Goal: Transaction & Acquisition: Purchase product/service

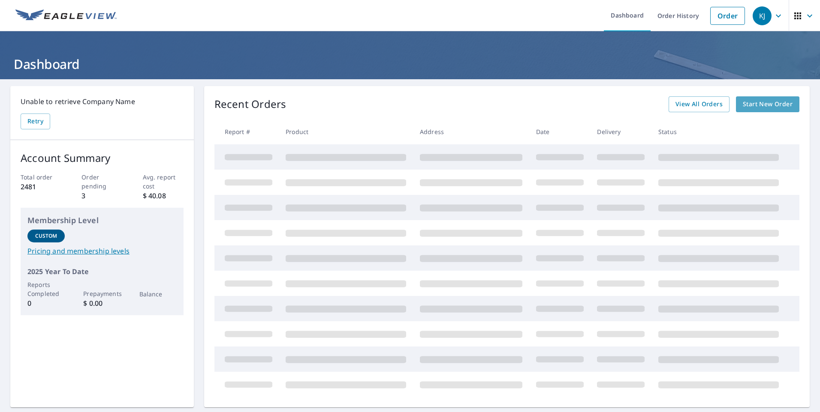
click at [749, 105] on span "Start New Order" at bounding box center [767, 104] width 50 height 11
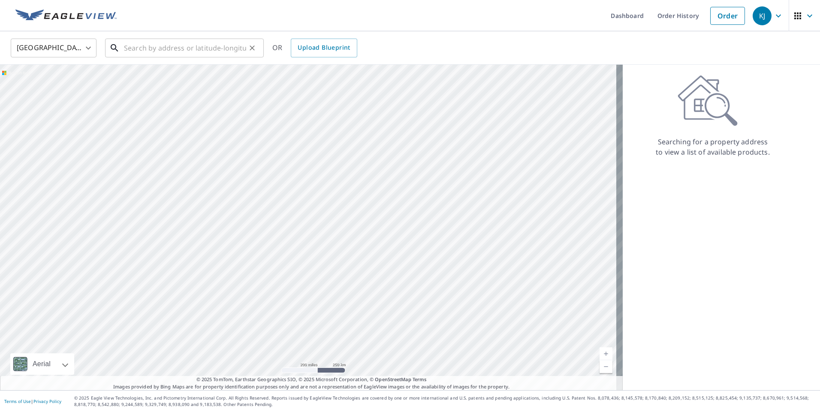
click at [160, 49] on input "text" at bounding box center [185, 48] width 122 height 24
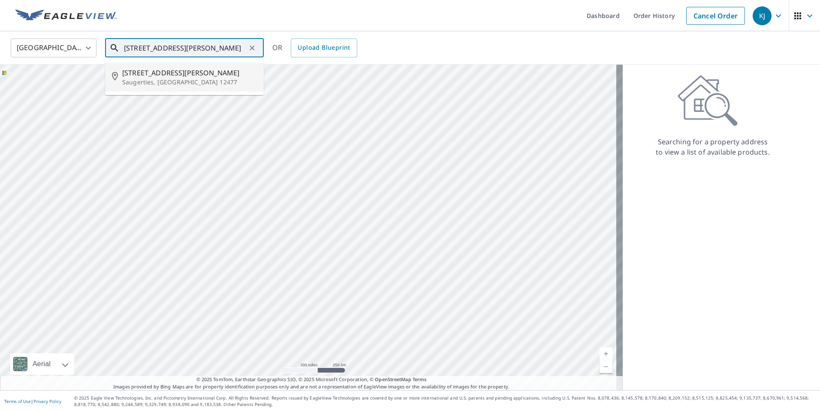
click at [147, 81] on p "Saugerties, [GEOGRAPHIC_DATA] 12477" at bounding box center [189, 82] width 135 height 9
type input "[STREET_ADDRESS][PERSON_NAME]"
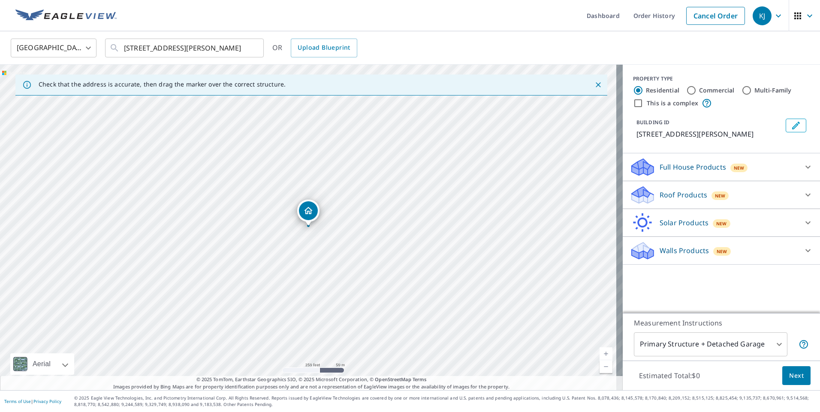
click at [659, 192] on p "Roof Products" at bounding box center [683, 195] width 48 height 10
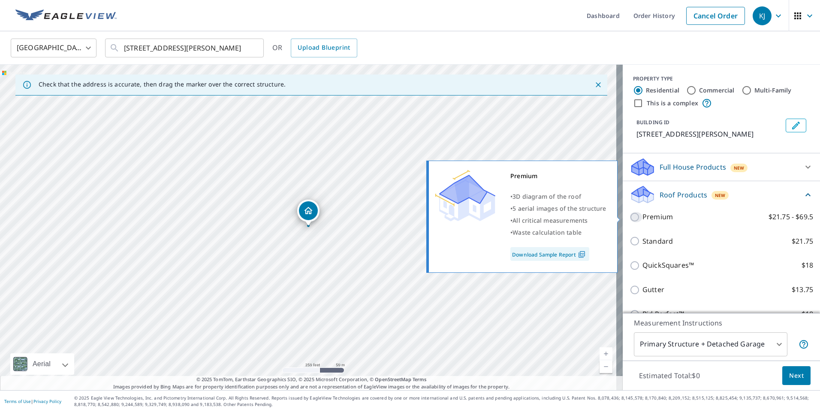
click at [629, 217] on input "Premium $21.75 - $69.5" at bounding box center [635, 217] width 13 height 10
checkbox input "true"
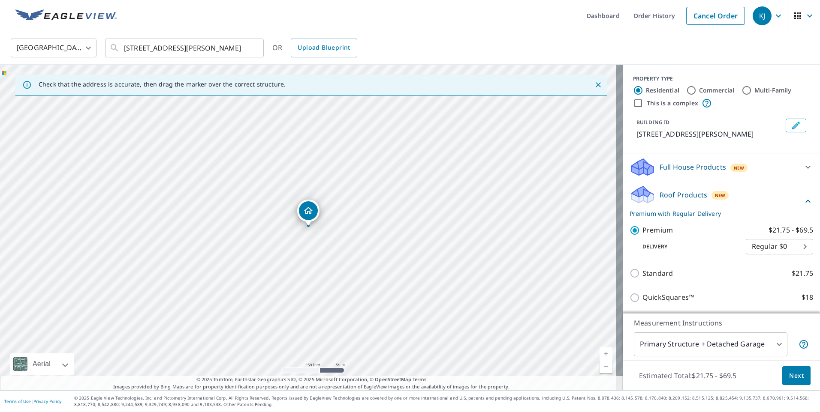
click at [672, 346] on body "KJ KJ Dashboard Order History Cancel Order KJ [GEOGRAPHIC_DATA] [GEOGRAPHIC_DAT…" at bounding box center [410, 206] width 820 height 412
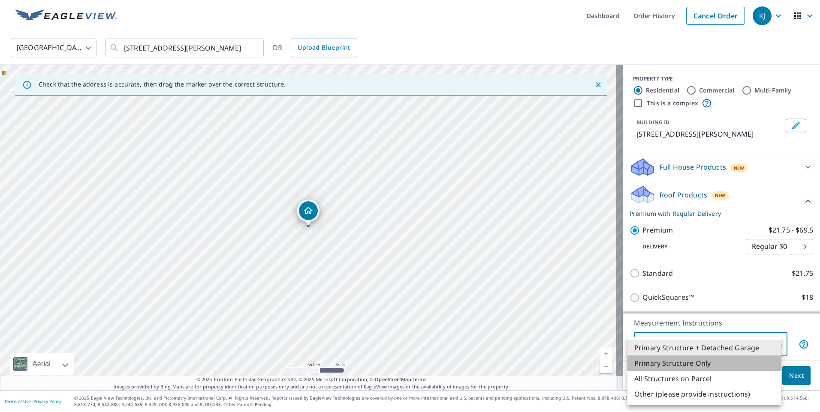
click at [664, 363] on li "Primary Structure Only" at bounding box center [703, 363] width 153 height 15
type input "2"
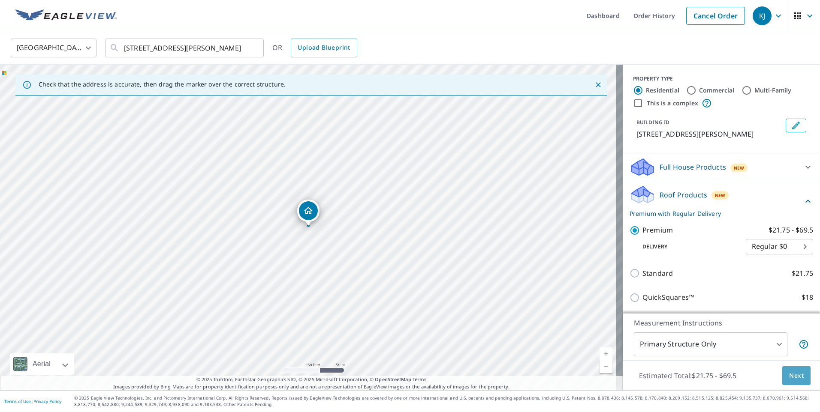
click at [793, 375] on span "Next" at bounding box center [796, 376] width 15 height 11
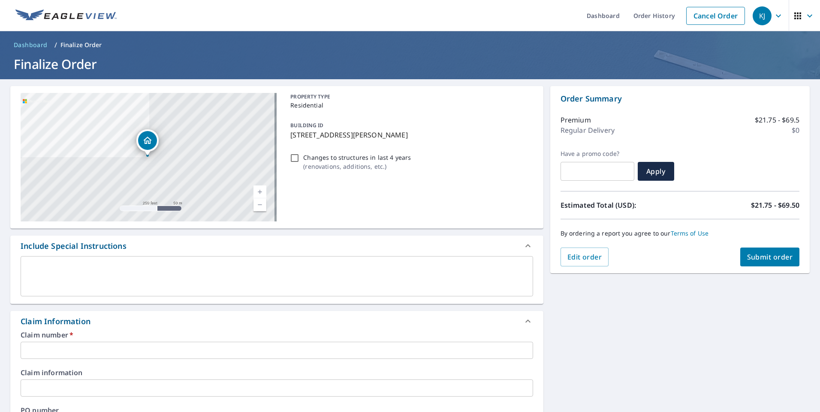
scroll to position [86, 0]
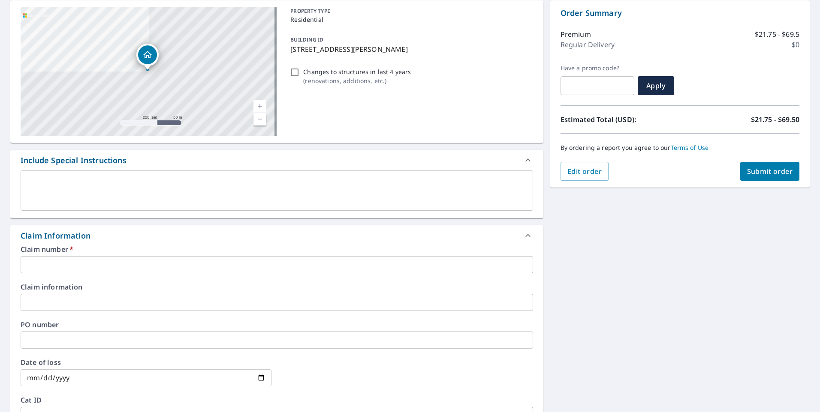
click at [82, 263] on input "text" at bounding box center [277, 264] width 512 height 17
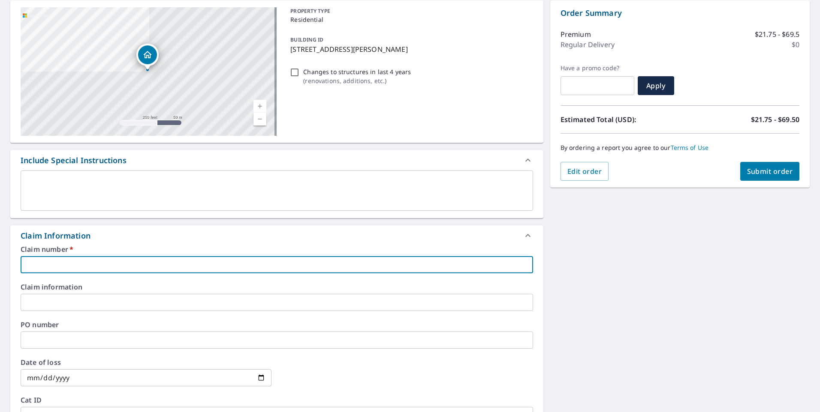
paste input "7939055"
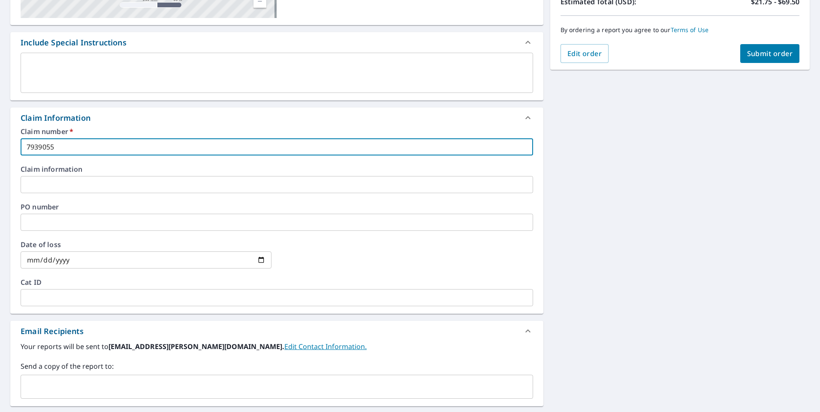
scroll to position [214, 0]
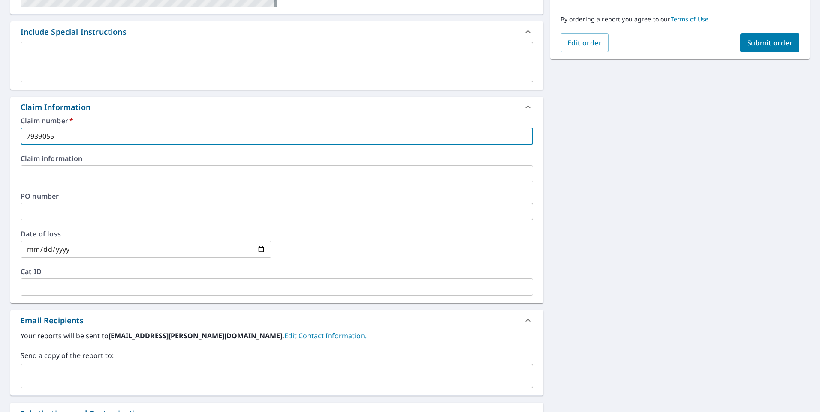
type input "7939055"
click at [117, 376] on input "text" at bounding box center [270, 376] width 492 height 16
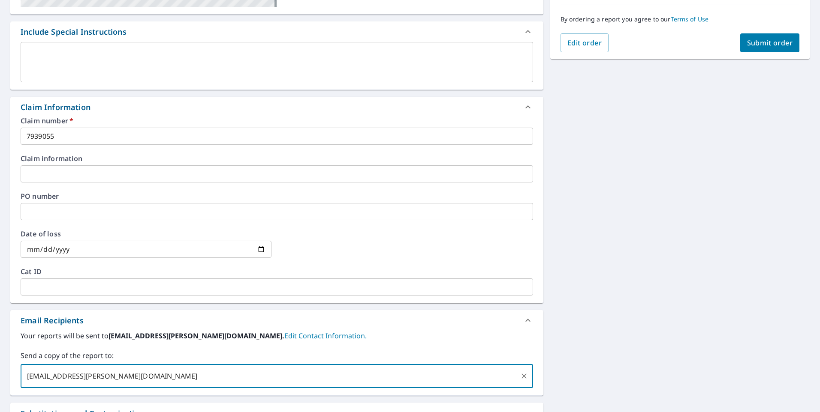
type input "[EMAIL_ADDRESS][PERSON_NAME][DOMAIN_NAME]"
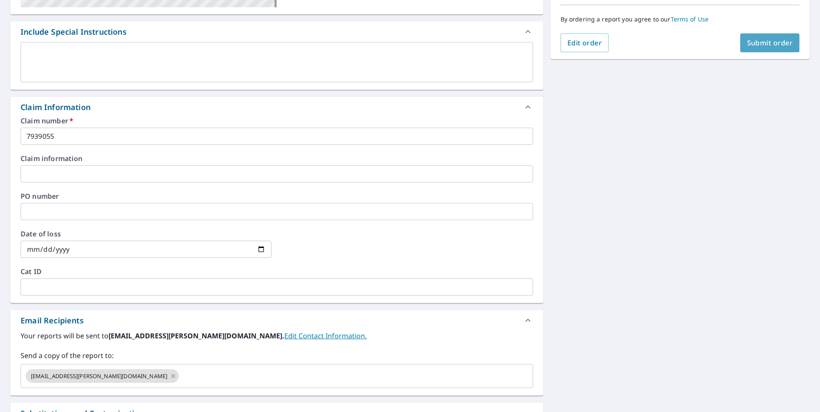
click at [755, 42] on span "Submit order" at bounding box center [770, 42] width 46 height 9
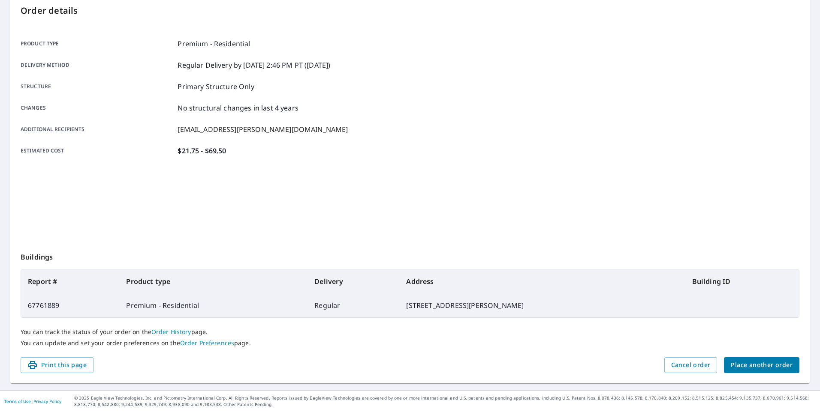
scroll to position [92, 0]
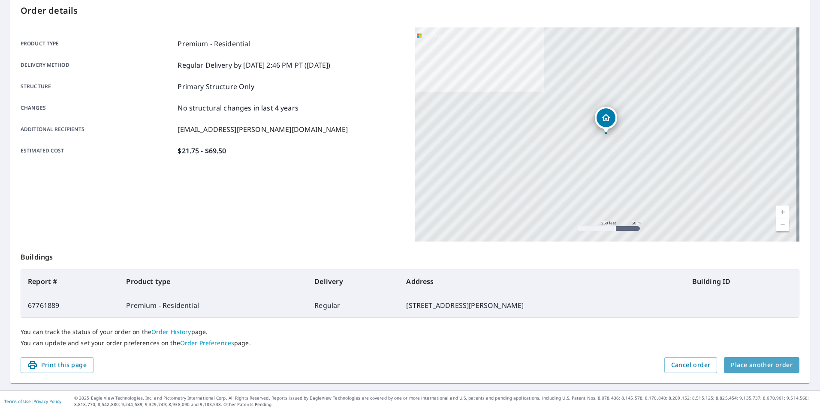
click at [758, 367] on span "Place another order" at bounding box center [761, 365] width 62 height 11
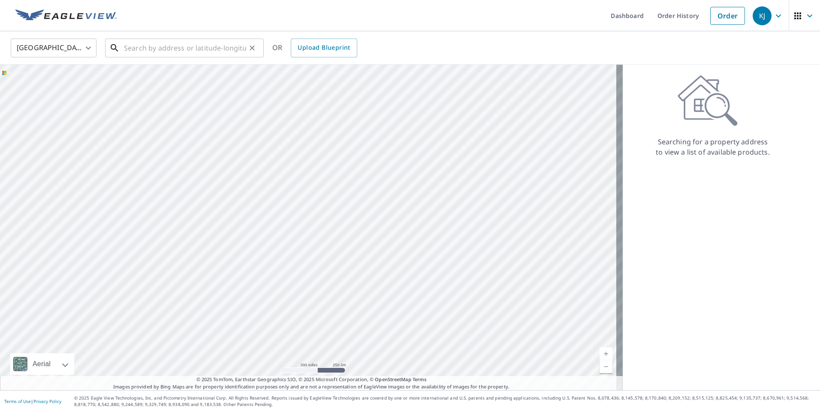
click at [163, 47] on input "text" at bounding box center [185, 48] width 122 height 24
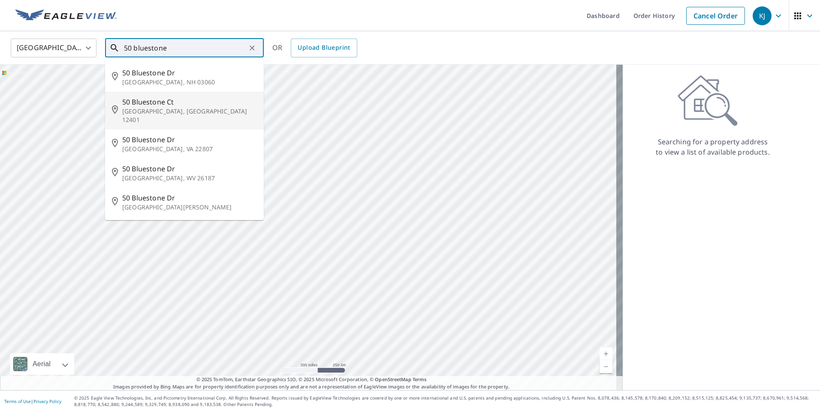
click at [153, 100] on span "50 Bluestone Ct" at bounding box center [189, 102] width 135 height 10
type input "[STREET_ADDRESS]"
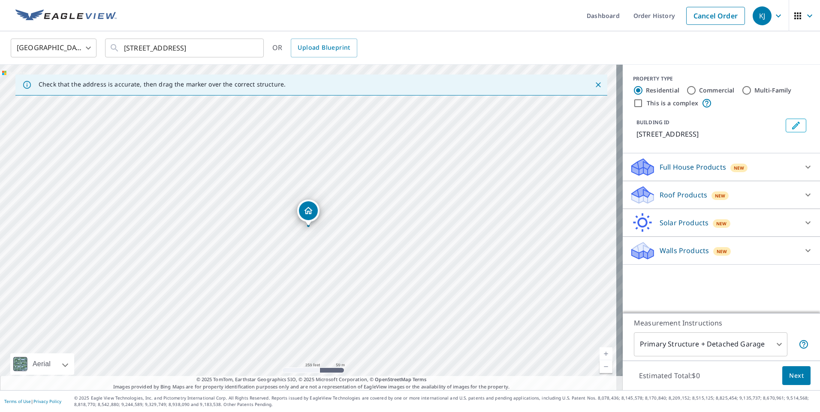
click at [659, 196] on p "Roof Products" at bounding box center [683, 195] width 48 height 10
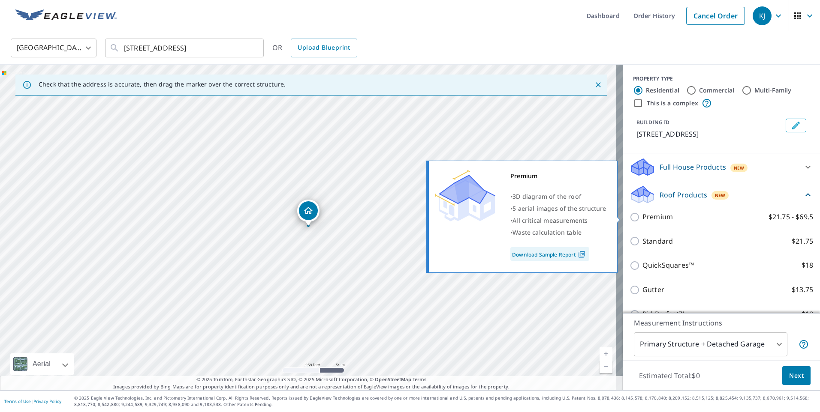
click at [630, 219] on input "Premium $21.75 - $69.5" at bounding box center [635, 217] width 13 height 10
checkbox input "true"
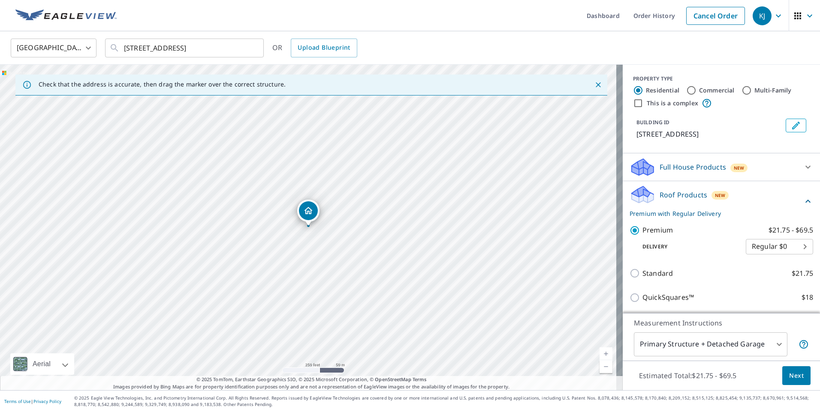
click at [660, 343] on body "KJ KJ Dashboard Order History Cancel Order KJ United States US ​ [STREET_ADDRES…" at bounding box center [410, 206] width 820 height 412
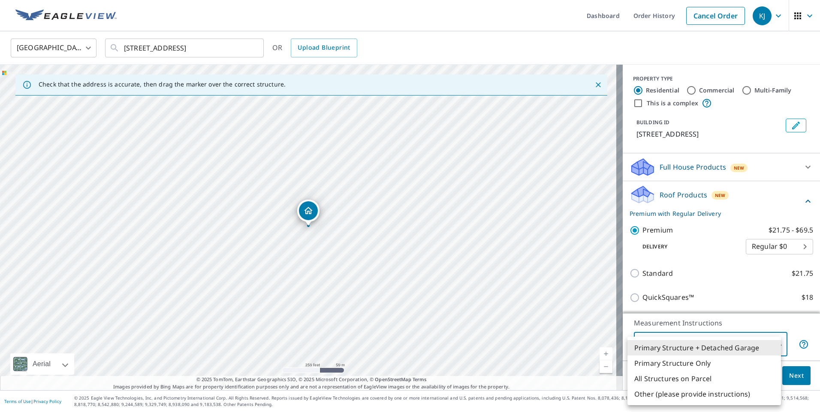
click at [659, 363] on li "Primary Structure Only" at bounding box center [703, 363] width 153 height 15
type input "2"
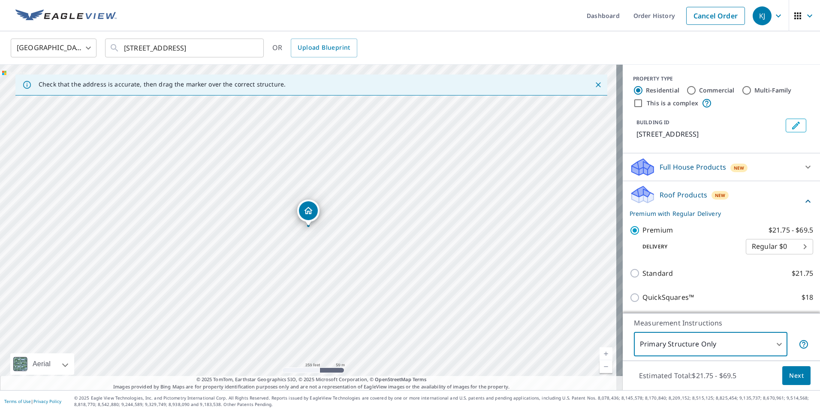
click at [789, 373] on span "Next" at bounding box center [796, 376] width 15 height 11
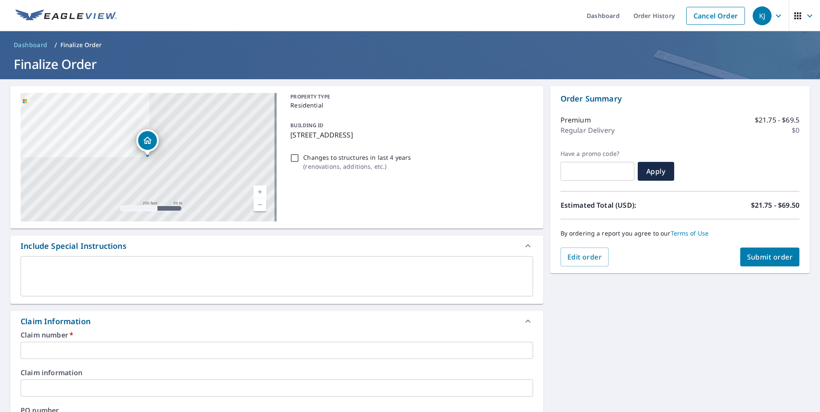
scroll to position [43, 0]
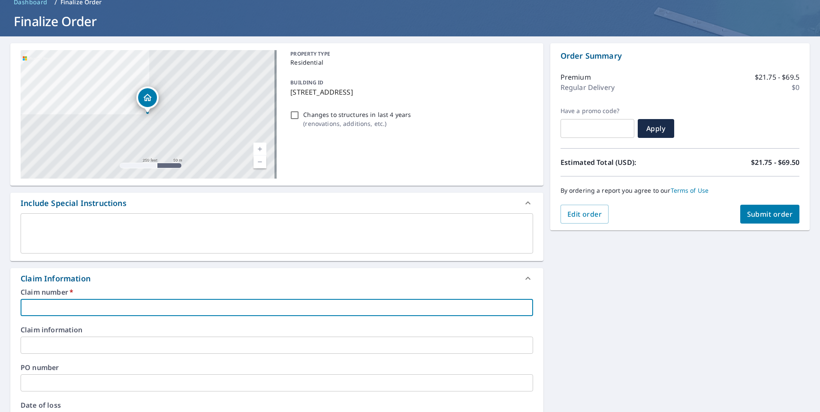
click at [63, 307] on input "text" at bounding box center [277, 307] width 512 height 17
paste input "7939069"
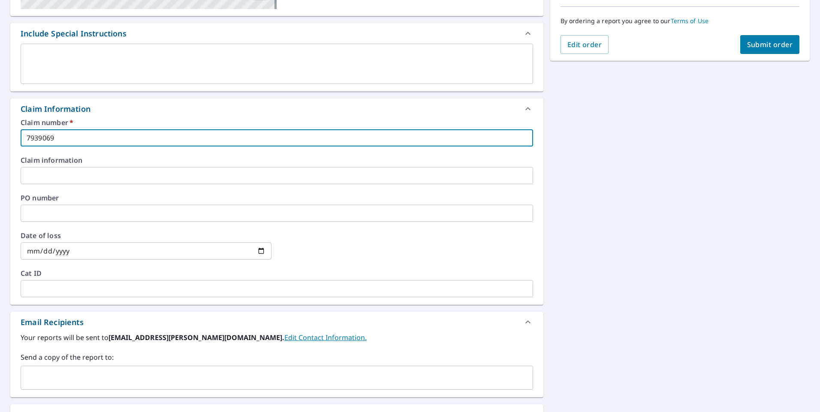
scroll to position [214, 0]
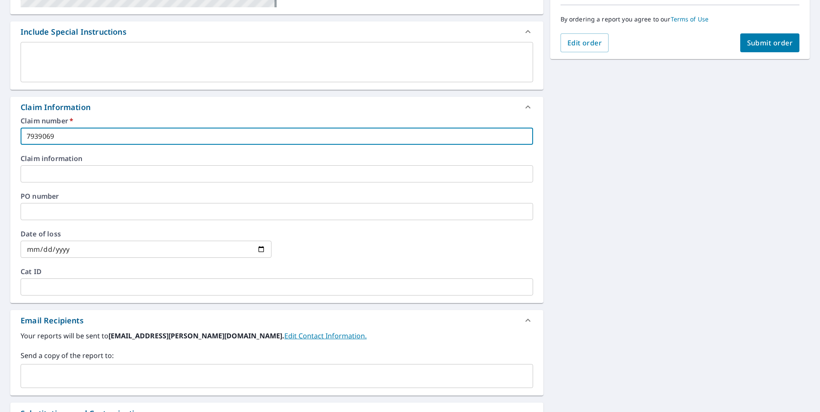
type input "7939069"
click at [88, 374] on input "text" at bounding box center [270, 376] width 492 height 16
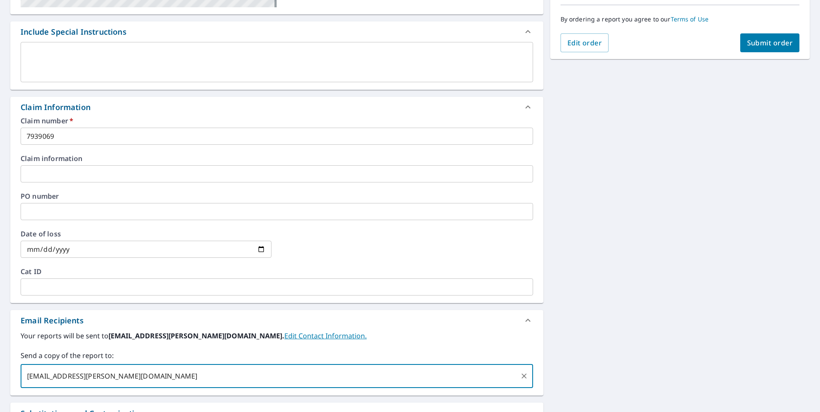
type input "[EMAIL_ADDRESS][PERSON_NAME][DOMAIN_NAME]"
click at [769, 43] on span "Submit order" at bounding box center [770, 42] width 46 height 9
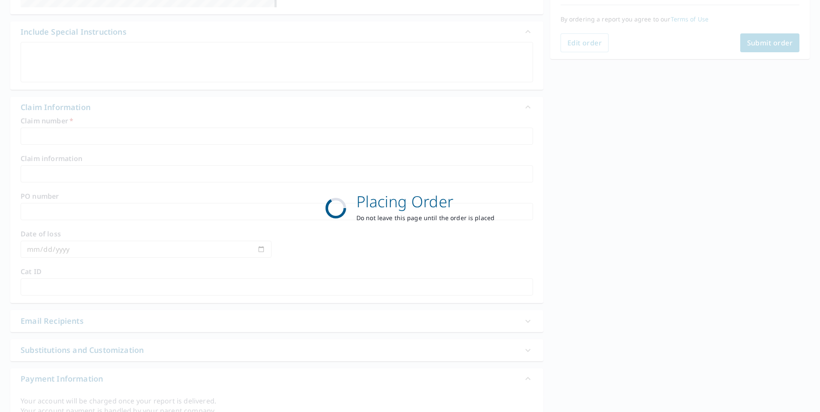
scroll to position [92, 0]
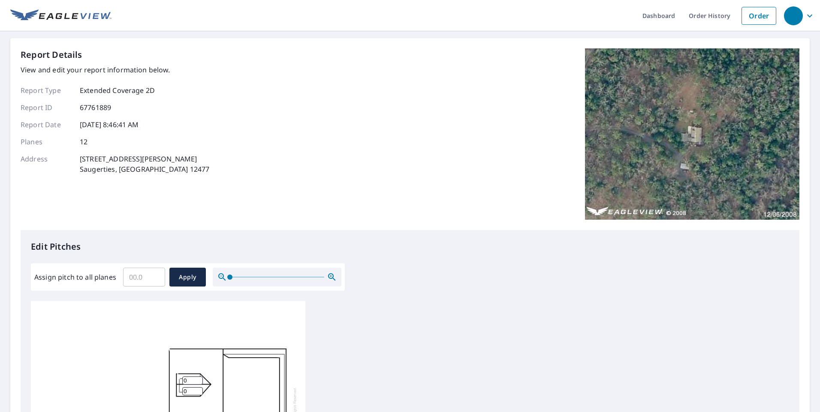
click at [158, 271] on input "Assign pitch to all planes" at bounding box center [144, 277] width 42 height 24
type input "10"
click at [192, 277] on span "Apply" at bounding box center [187, 277] width 23 height 11
type input "10"
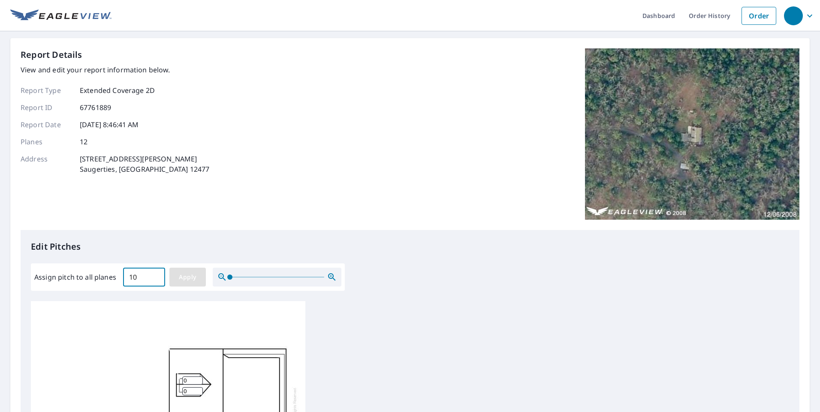
type input "10"
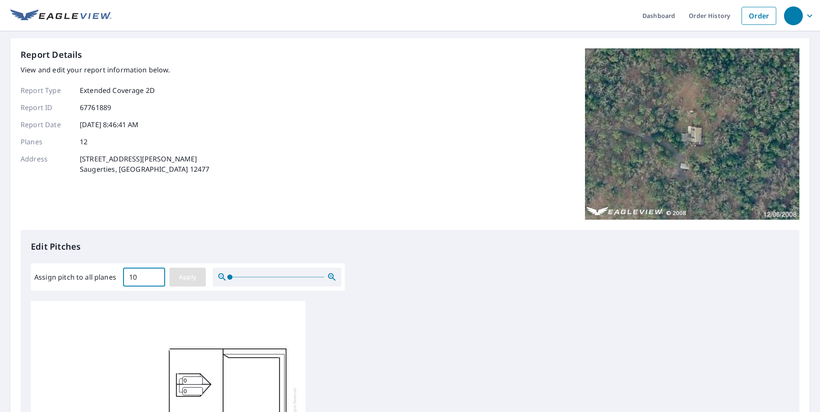
type input "10"
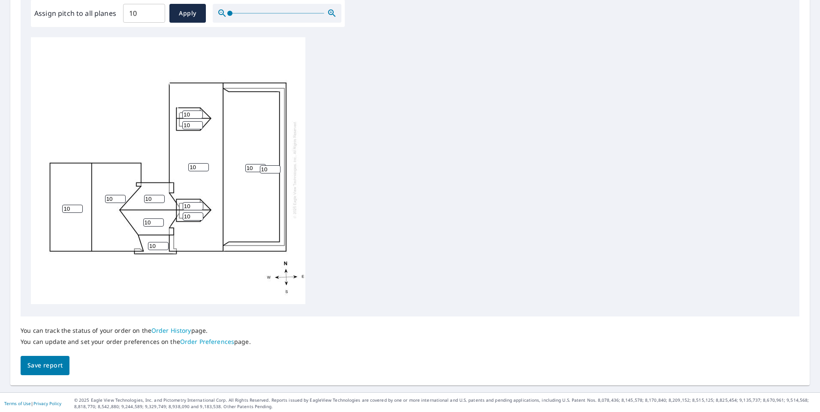
scroll to position [266, 0]
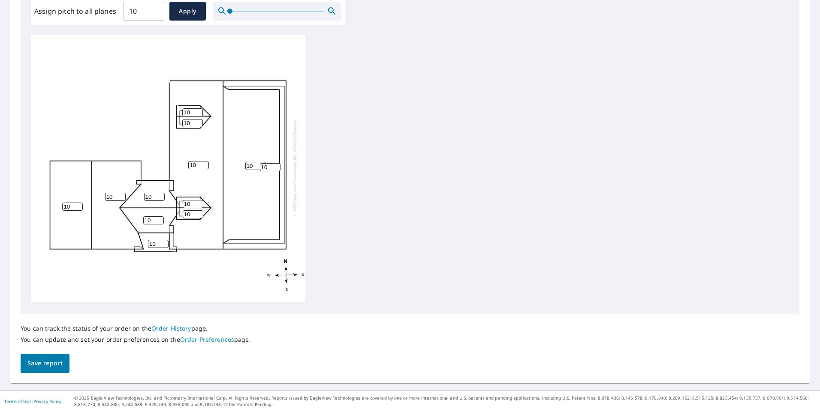
click at [43, 361] on span "Save report" at bounding box center [44, 363] width 35 height 11
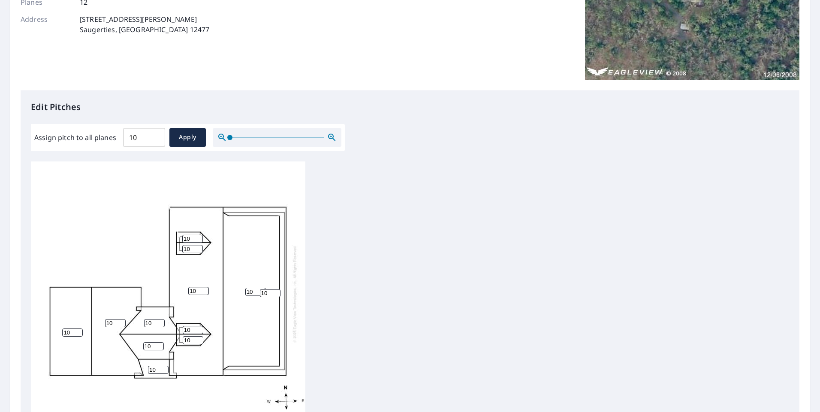
scroll to position [0, 0]
